Goal: Task Accomplishment & Management: Manage account settings

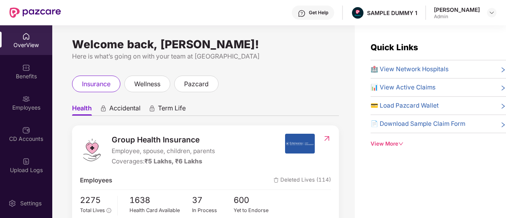
click at [386, 141] on div "View More" at bounding box center [438, 144] width 135 height 8
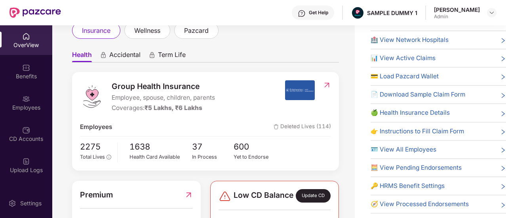
scroll to position [27, 0]
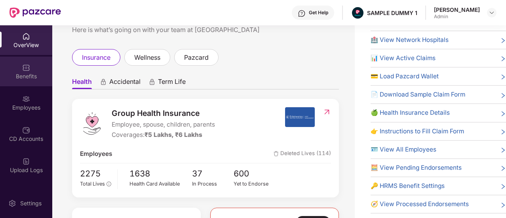
click at [40, 78] on div "Benefits" at bounding box center [26, 76] width 52 height 8
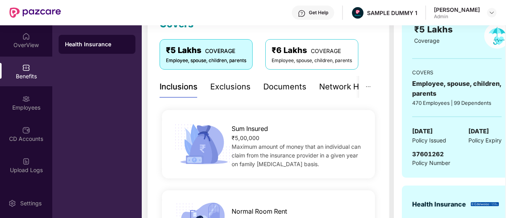
scroll to position [109, 0]
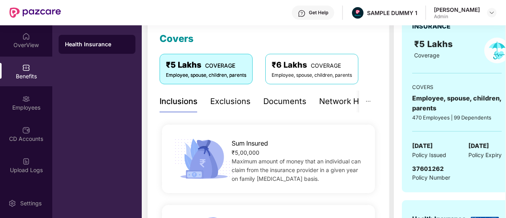
click at [229, 106] on div "Exclusions" at bounding box center [230, 101] width 40 height 12
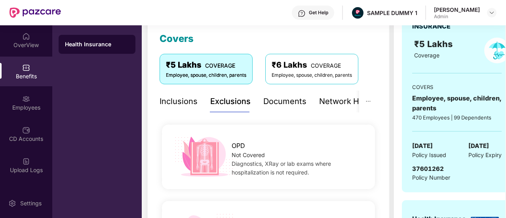
click at [268, 103] on div "Documents" at bounding box center [284, 101] width 43 height 12
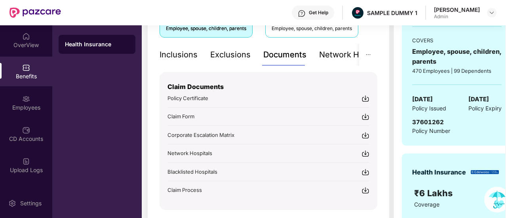
scroll to position [154, 0]
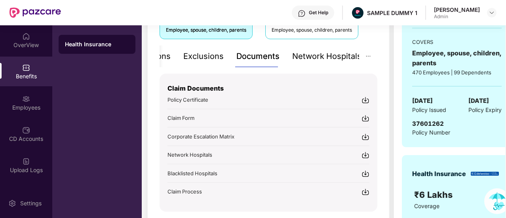
click at [328, 53] on div "Network Hospitals" at bounding box center [326, 56] width 69 height 12
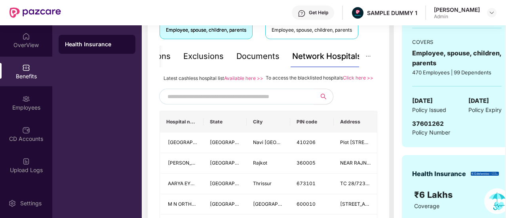
click at [211, 103] on input "text" at bounding box center [234, 97] width 135 height 12
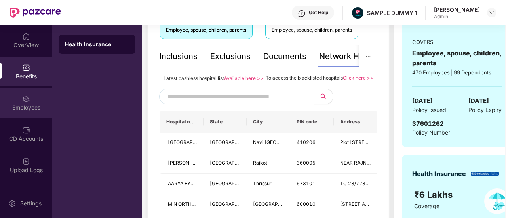
click at [27, 106] on div "Employees" at bounding box center [26, 108] width 52 height 8
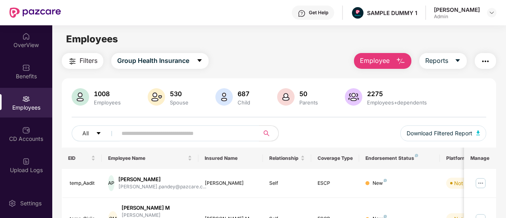
click at [382, 65] on span "Employee" at bounding box center [375, 61] width 30 height 10
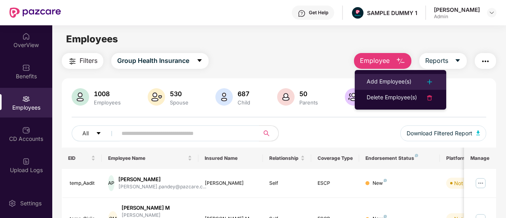
click at [394, 84] on div "Add Employee(s)" at bounding box center [389, 82] width 45 height 10
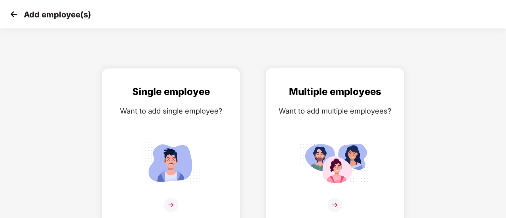
click at [321, 152] on img at bounding box center [334, 162] width 71 height 49
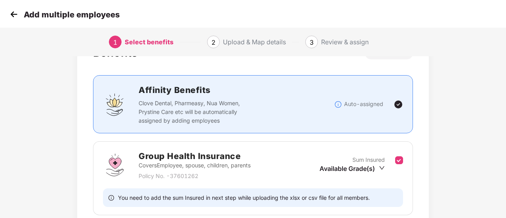
scroll to position [71, 0]
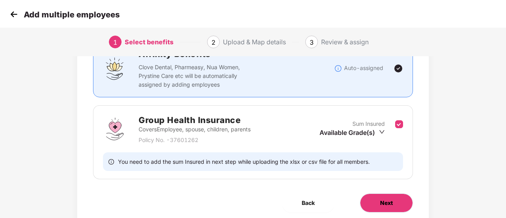
click at [378, 199] on button "Next" at bounding box center [386, 203] width 53 height 19
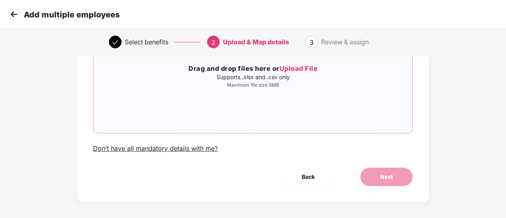
scroll to position [99, 0]
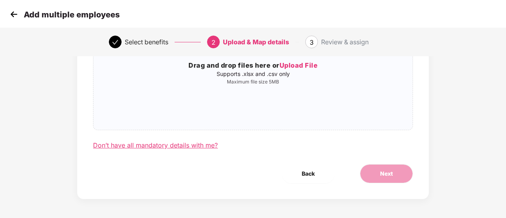
click at [176, 147] on div "Don’t have all mandatory details with me?" at bounding box center [155, 145] width 125 height 8
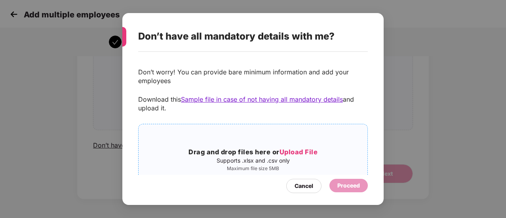
scroll to position [32, 0]
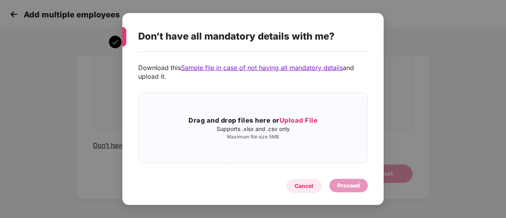
click at [300, 186] on div "Cancel" at bounding box center [304, 186] width 19 height 9
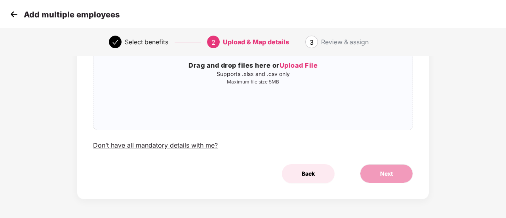
click at [312, 171] on span "Back" at bounding box center [308, 173] width 13 height 9
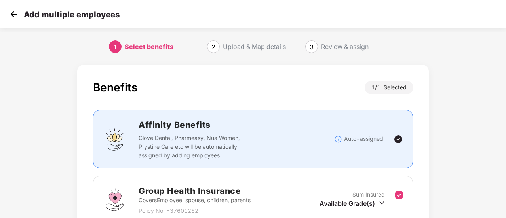
click at [16, 15] on img at bounding box center [14, 14] width 12 height 12
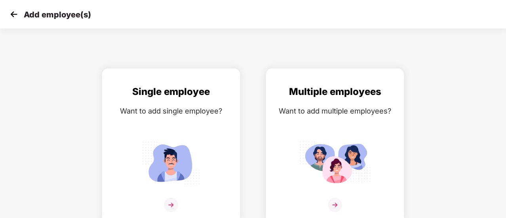
click at [16, 15] on img at bounding box center [14, 14] width 12 height 12
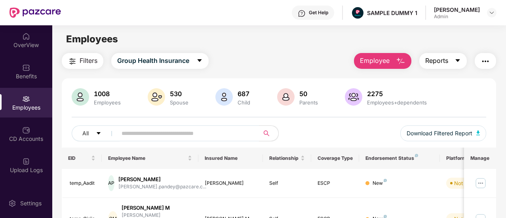
click at [441, 62] on span "Reports" at bounding box center [436, 61] width 23 height 10
click at [324, 120] on div "1008 Employees 530 Spouse 687 Child [DEMOGRAPHIC_DATA] Parents 2275 Employees+d…" at bounding box center [279, 117] width 434 height 59
click at [143, 63] on span "Group Health Insurance" at bounding box center [153, 61] width 72 height 10
click at [236, 115] on div "1008 Employees 530 Spouse 687 Child [DEMOGRAPHIC_DATA] Parents 2275 Employees+d…" at bounding box center [279, 117] width 434 height 59
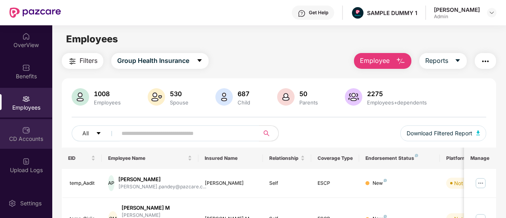
click at [33, 140] on div "CD Accounts" at bounding box center [26, 139] width 52 height 8
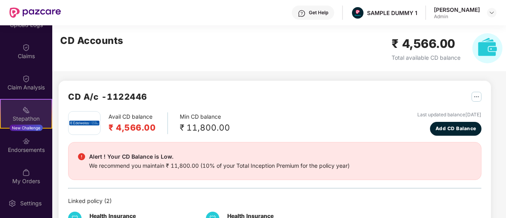
scroll to position [173, 0]
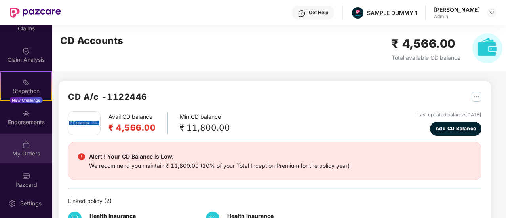
click at [30, 151] on div "My Orders" at bounding box center [26, 154] width 52 height 8
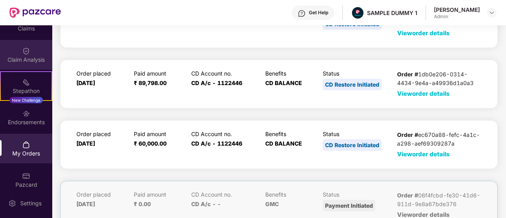
scroll to position [134, 0]
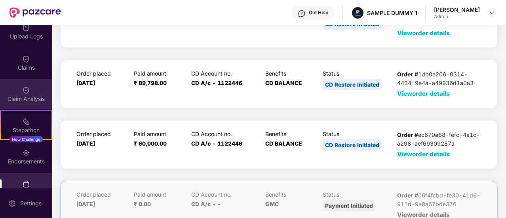
click at [26, 94] on img at bounding box center [26, 90] width 8 height 8
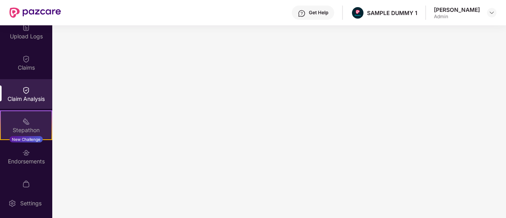
click at [25, 123] on img at bounding box center [26, 122] width 8 height 8
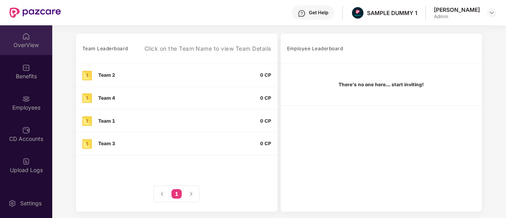
click at [32, 44] on div "OverView" at bounding box center [26, 45] width 52 height 8
